Goal: Task Accomplishment & Management: Use online tool/utility

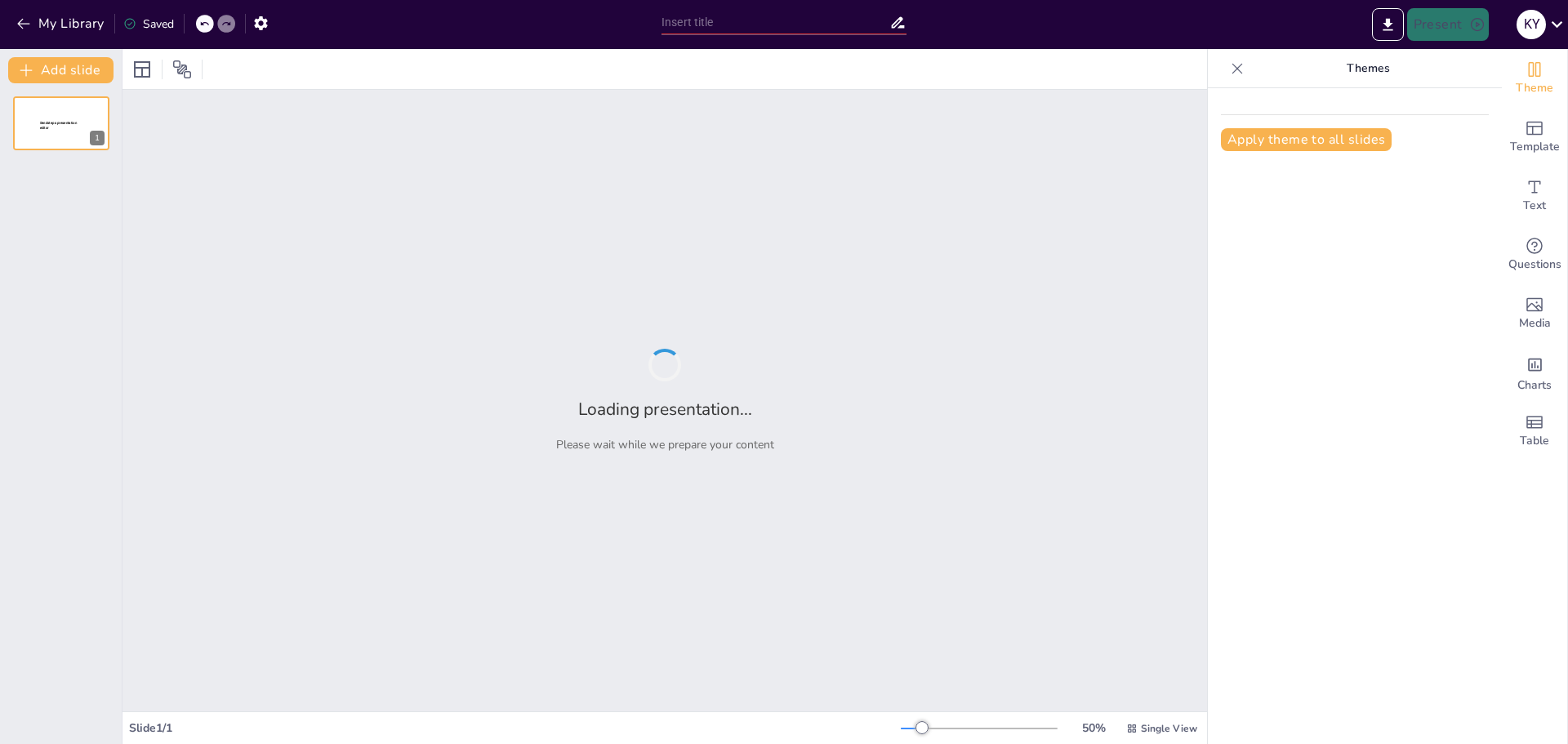
type input "New Sendsteps"
type input "Comunicación Visual: Estrategias en Diapositivas con Menos Texto"
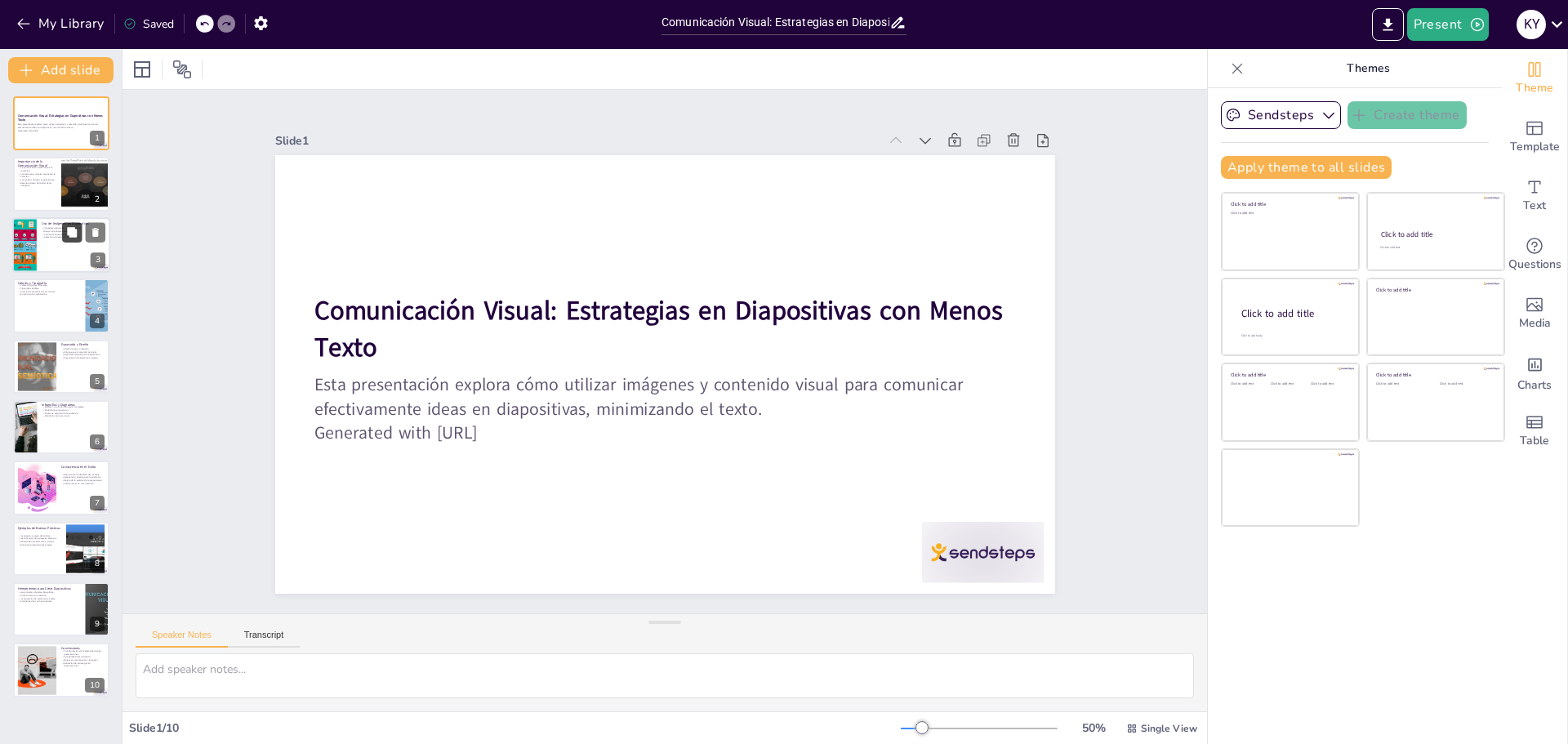
click at [67, 239] on button at bounding box center [72, 232] width 19 height 19
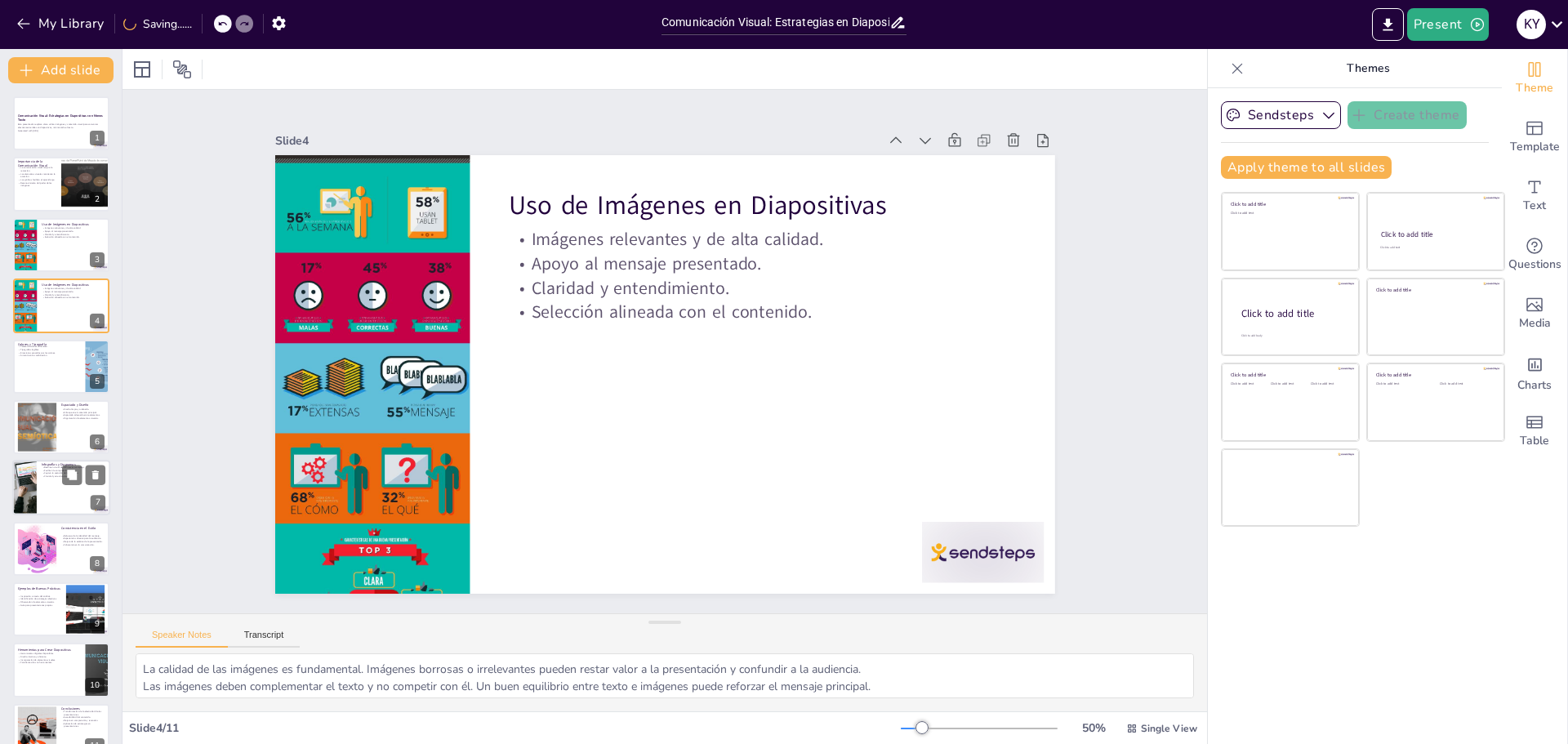
click at [60, 507] on div at bounding box center [61, 488] width 98 height 56
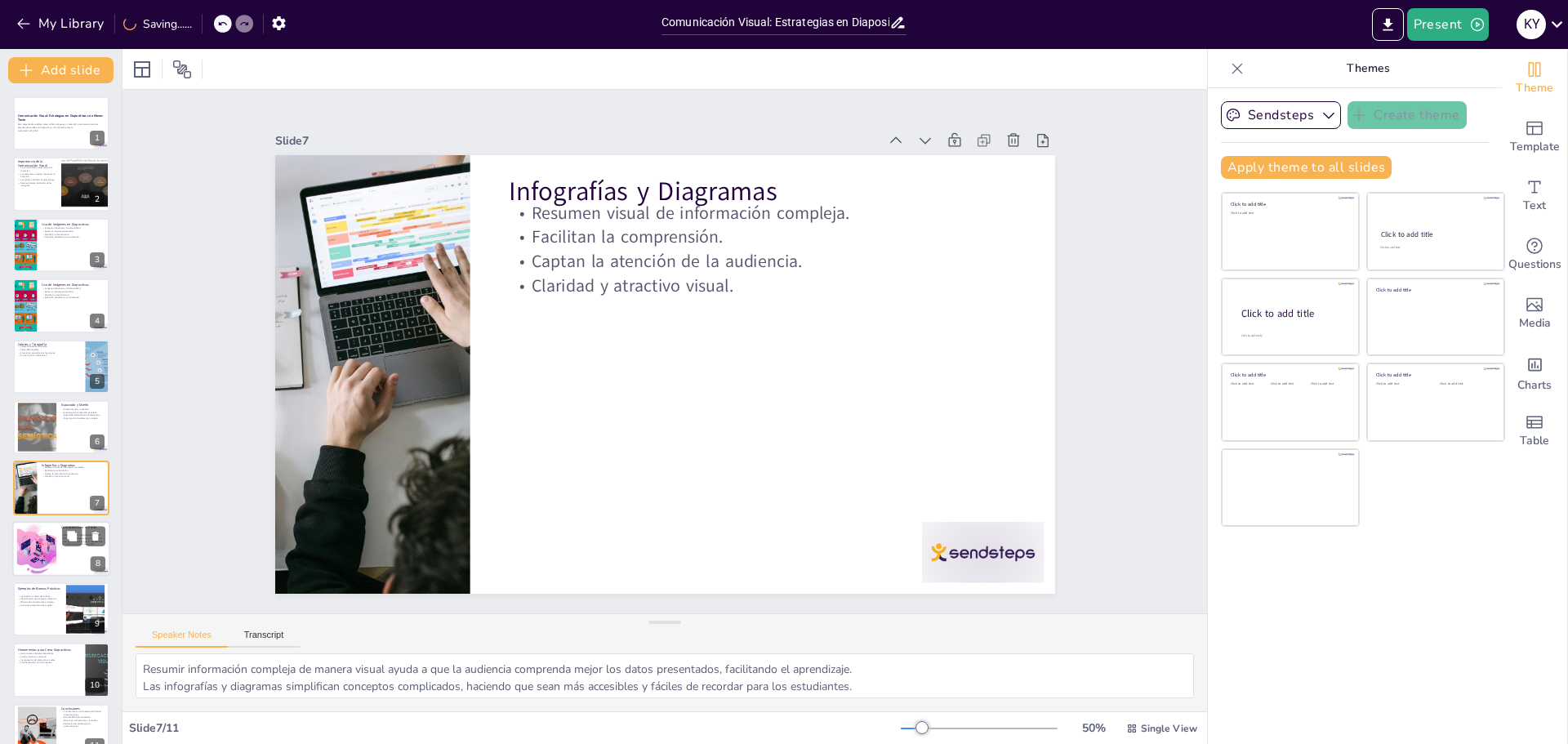
scroll to position [27, 0]
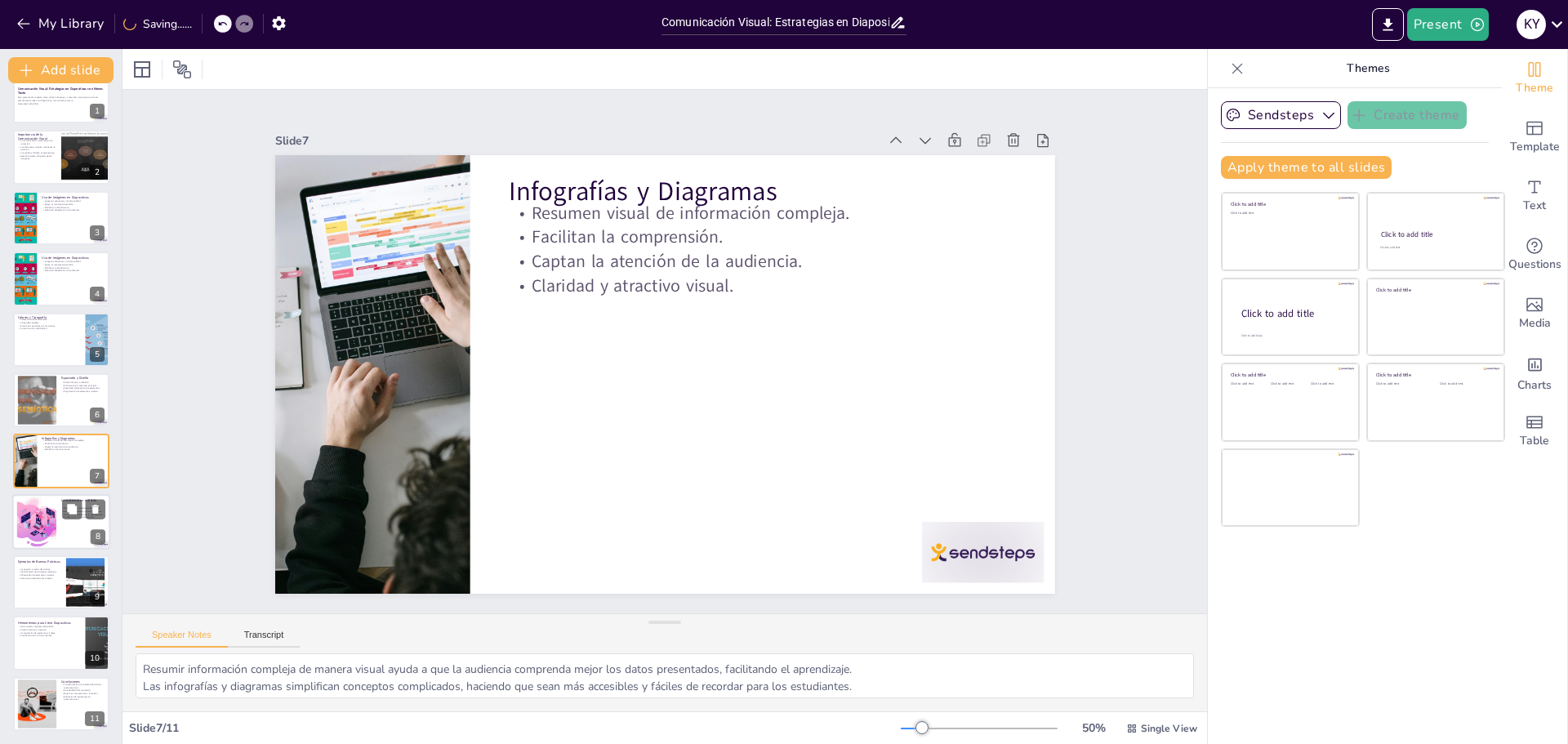
click at [51, 539] on div at bounding box center [37, 521] width 88 height 49
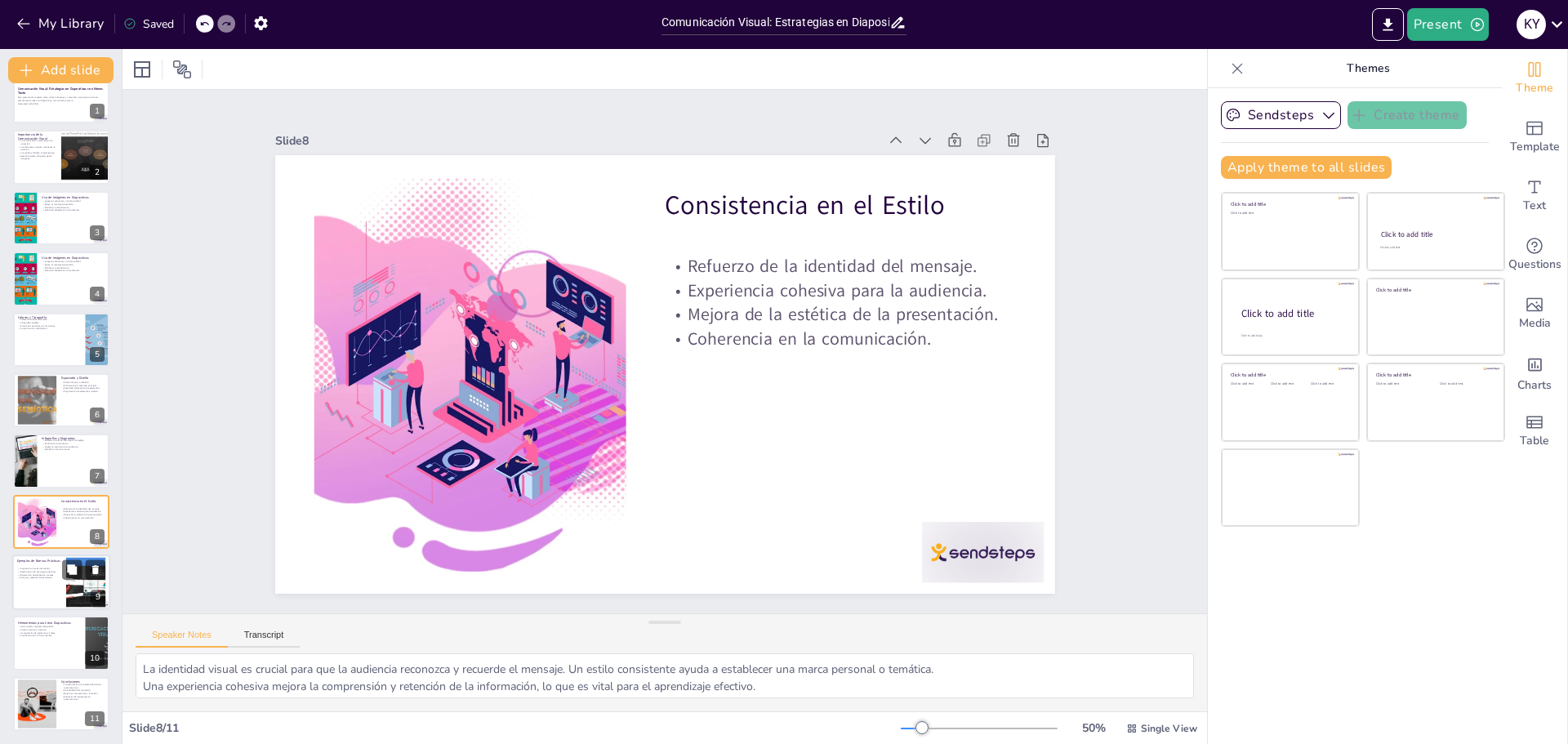
click at [38, 593] on div at bounding box center [61, 582] width 98 height 56
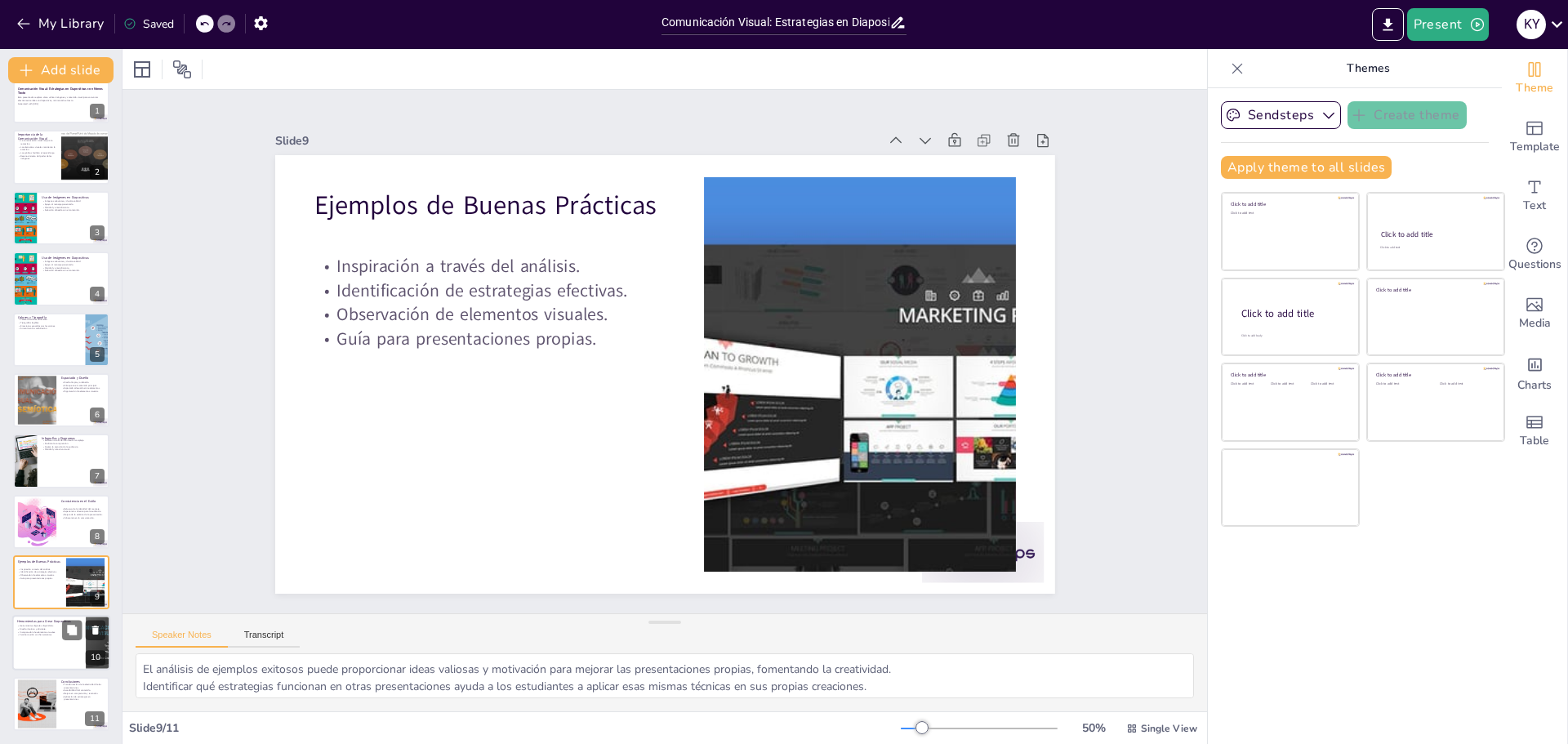
click at [33, 638] on div at bounding box center [61, 643] width 98 height 56
type textarea "Conocer las herramientas digitales disponibles es esencial para crear presentac…"
